Goal: Obtain resource: Obtain resource

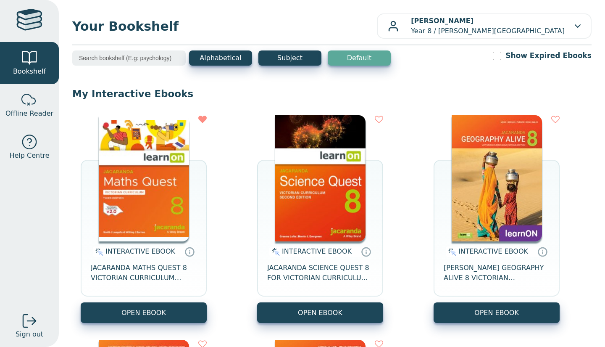
click at [200, 121] on icon at bounding box center [202, 119] width 8 height 8
click at [171, 304] on button "OPEN EBOOK" at bounding box center [144, 312] width 126 height 21
